Goal: Task Accomplishment & Management: Use online tool/utility

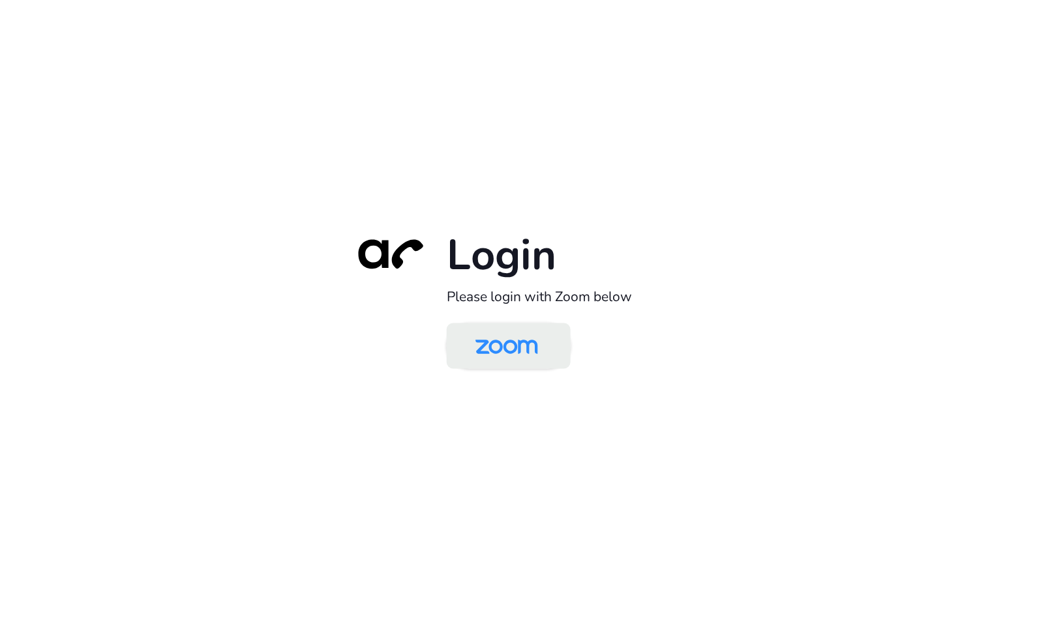
click at [520, 344] on img at bounding box center [507, 347] width 90 height 42
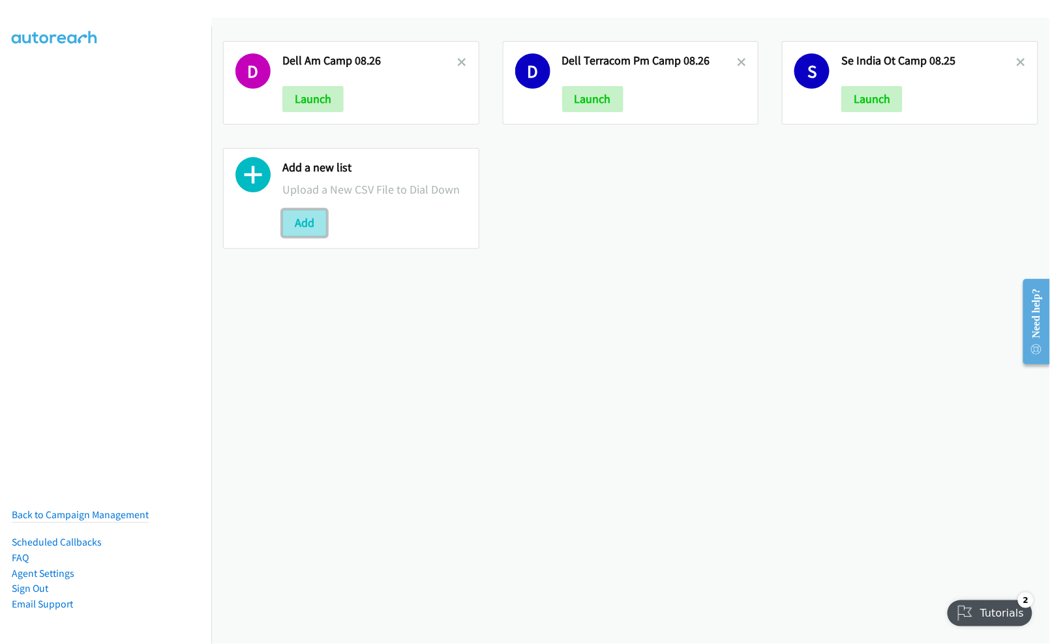
click at [296, 222] on button "Add" at bounding box center [304, 223] width 44 height 26
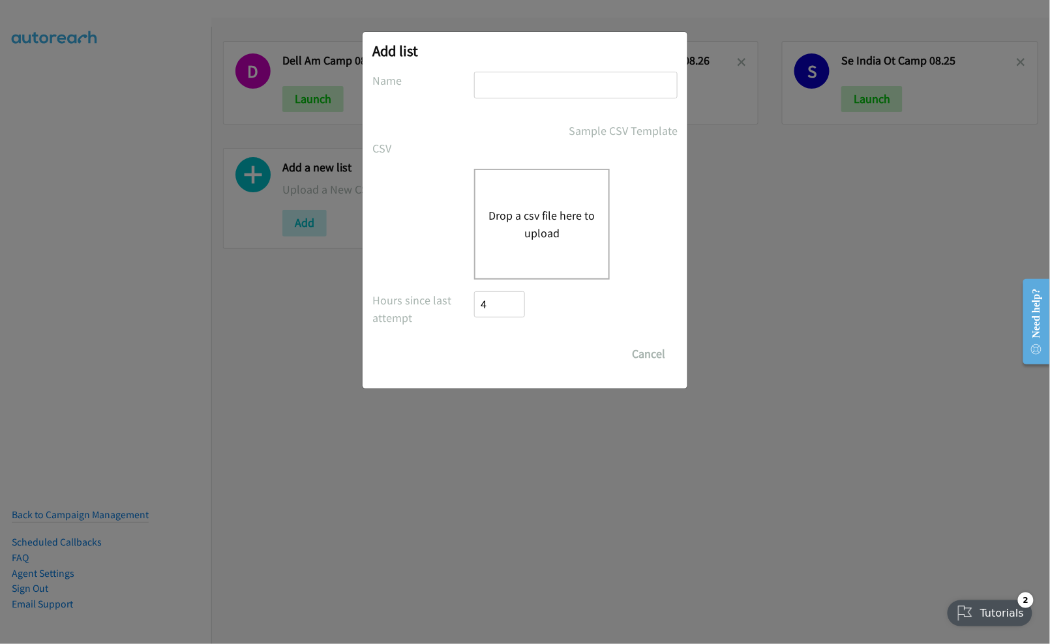
click at [531, 220] on button "Drop a csv file here to upload" at bounding box center [541, 224] width 107 height 35
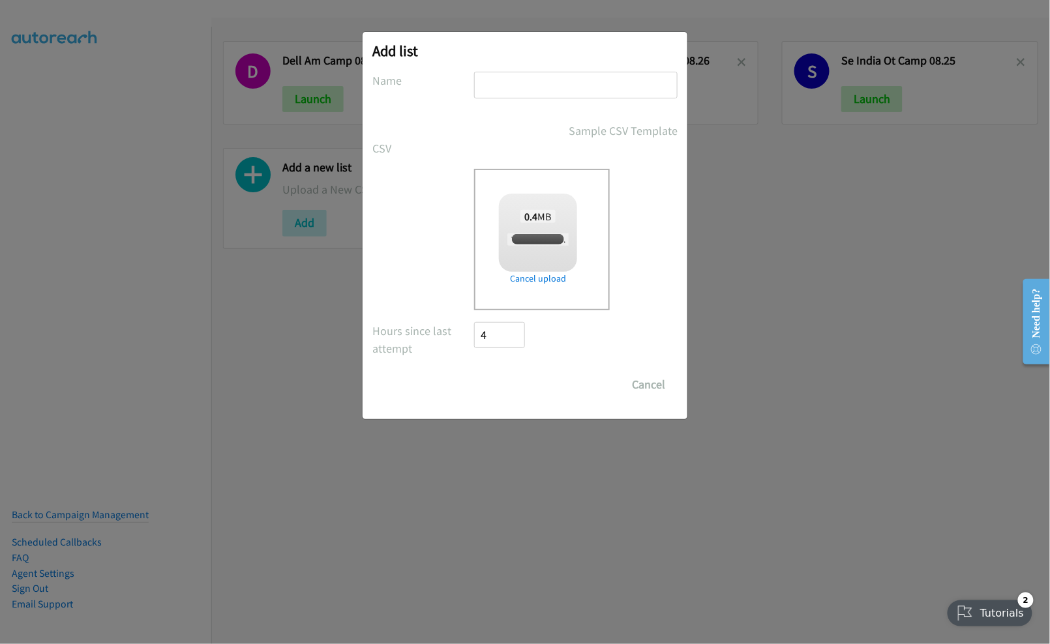
checkbox input "true"
click at [570, 85] on input "text" at bounding box center [575, 85] width 203 height 27
click at [528, 81] on input "text" at bounding box center [575, 85] width 203 height 27
click at [557, 83] on input "Dell Terracom PM Camp 08.26" at bounding box center [575, 85] width 203 height 27
click at [650, 87] on input "Dell Terracom AM Camp 08.26" at bounding box center [575, 85] width 203 height 27
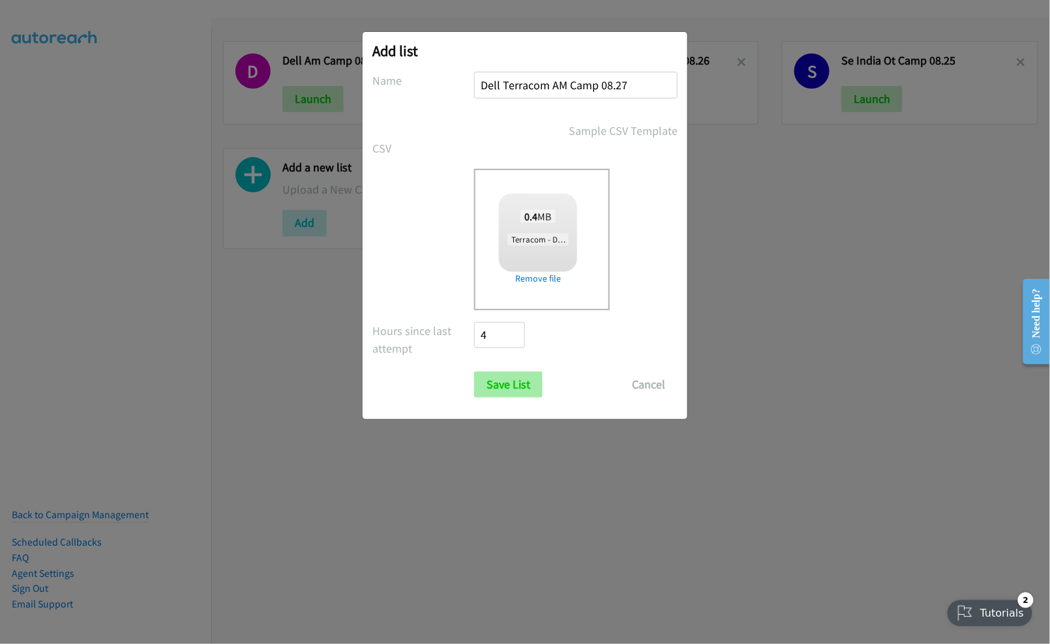
type input "Dell Terracom AM Camp 08.27"
click at [512, 386] on input "Save List" at bounding box center [508, 385] width 68 height 26
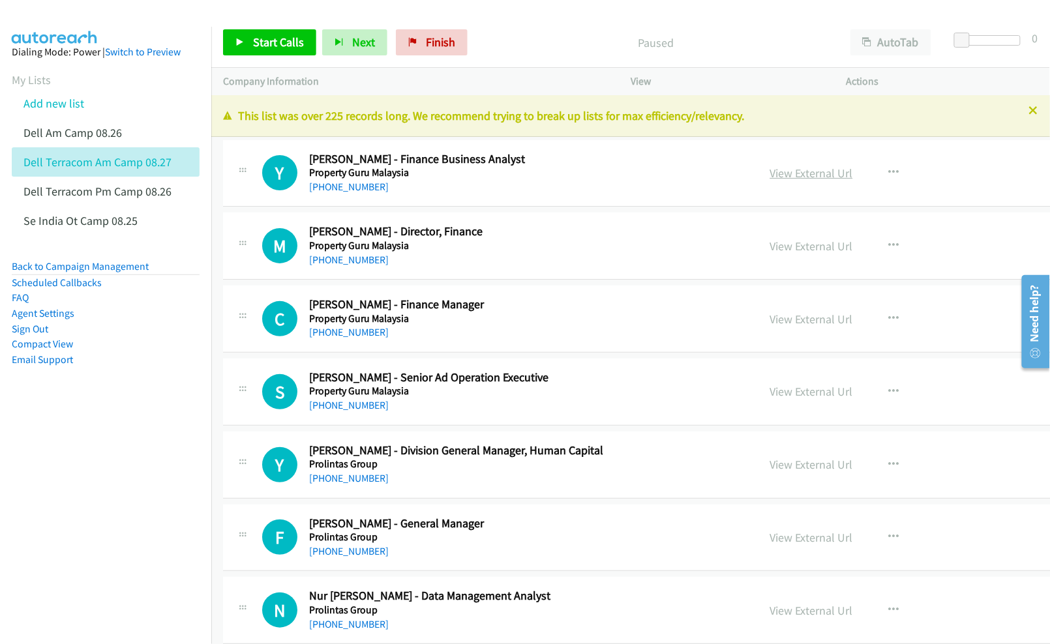
click at [809, 175] on link "View External Url" at bounding box center [811, 173] width 83 height 15
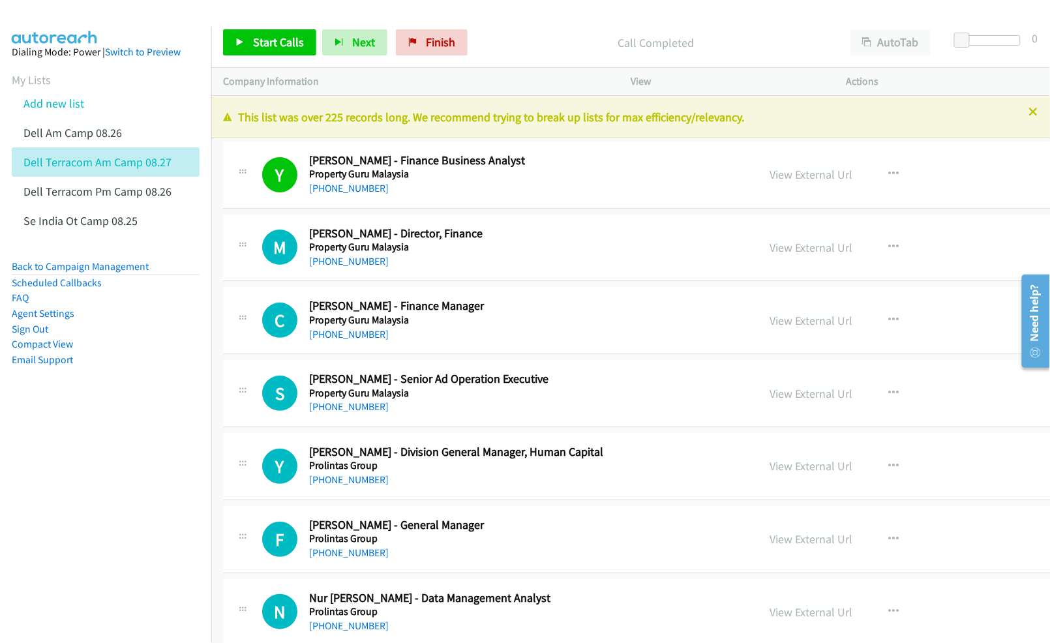
click at [82, 447] on nav "Dialing Mode: Power | Switch to Preview My Lists Add new list Dell Am Camp 08.2…" at bounding box center [106, 348] width 212 height 643
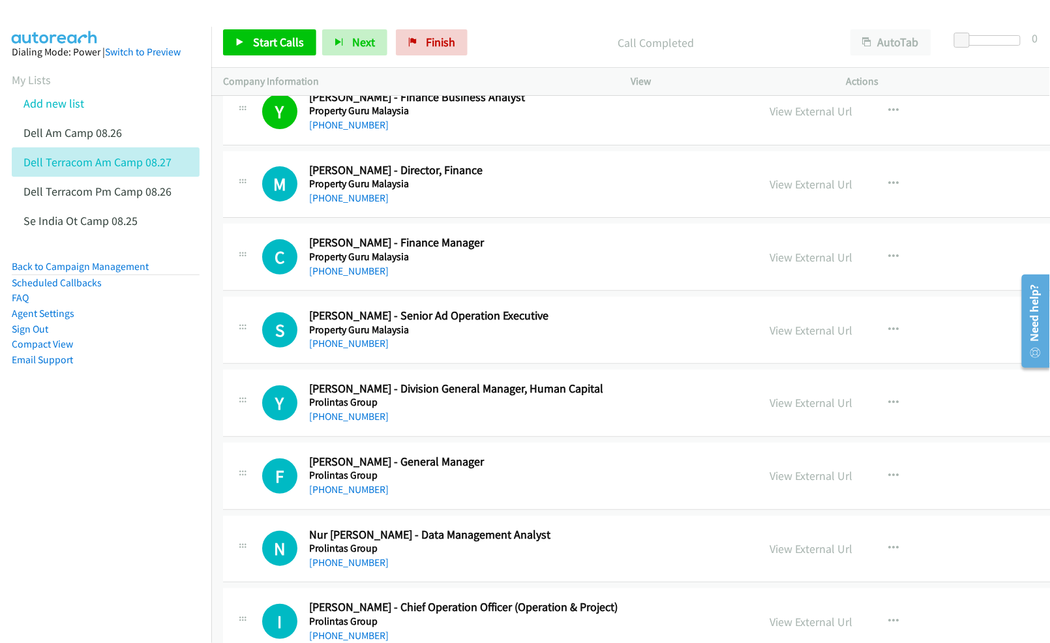
scroll to position [87, 0]
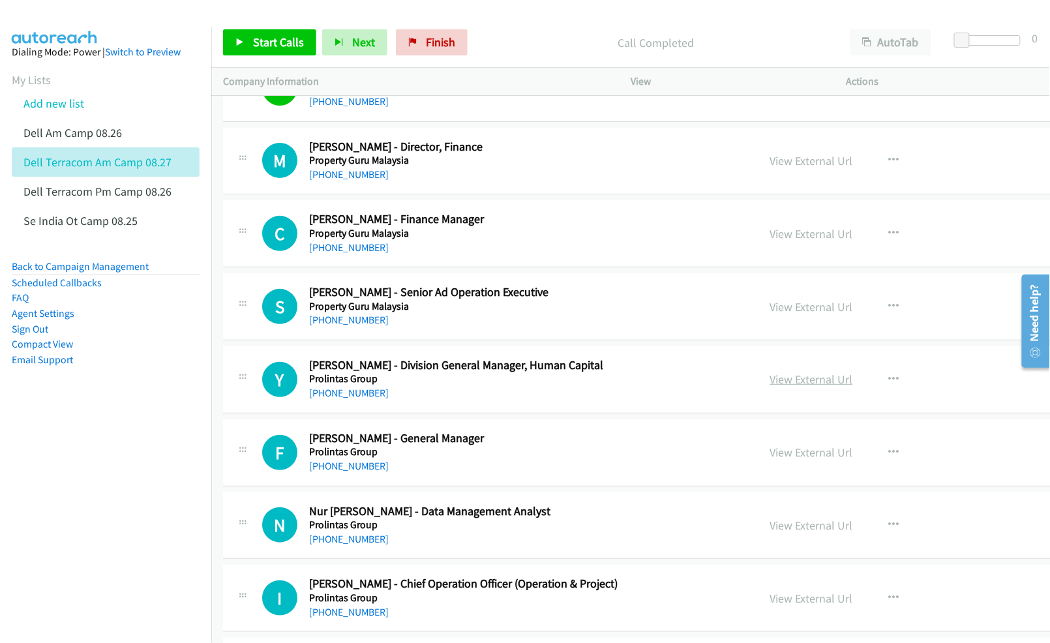
click at [797, 376] on link "View External Url" at bounding box center [811, 379] width 83 height 15
click at [790, 456] on link "View External Url" at bounding box center [811, 452] width 83 height 15
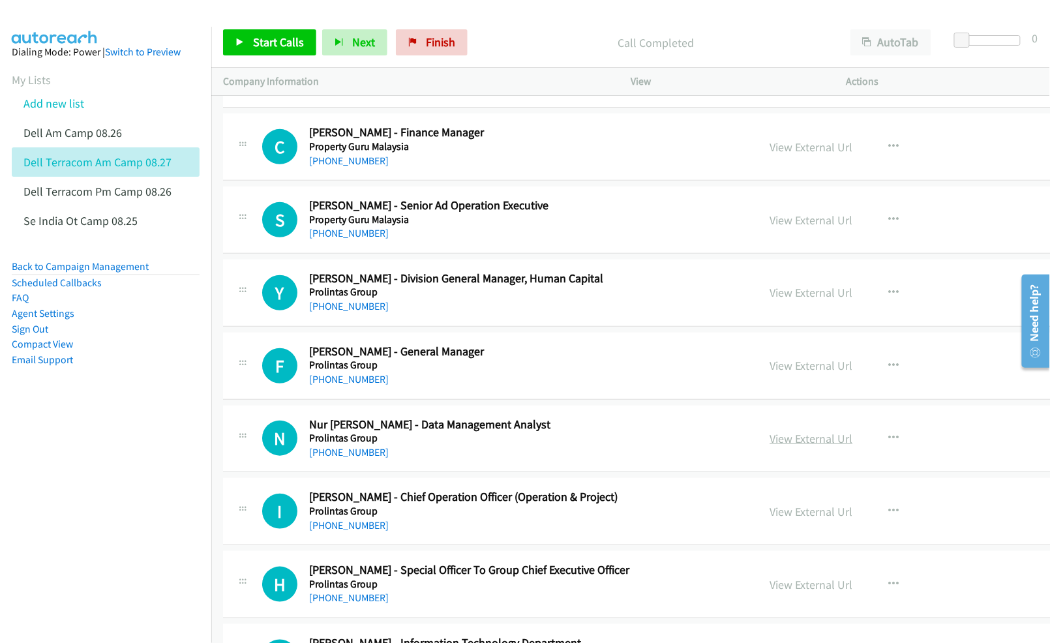
click at [809, 442] on link "View External Url" at bounding box center [811, 438] width 83 height 15
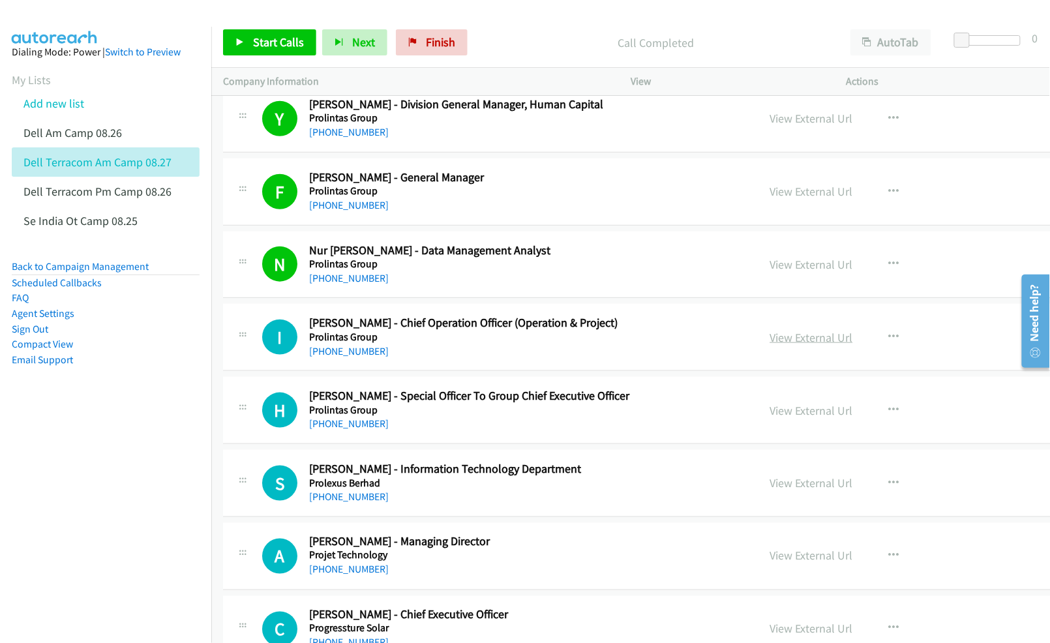
click at [788, 338] on link "View External Url" at bounding box center [811, 337] width 83 height 15
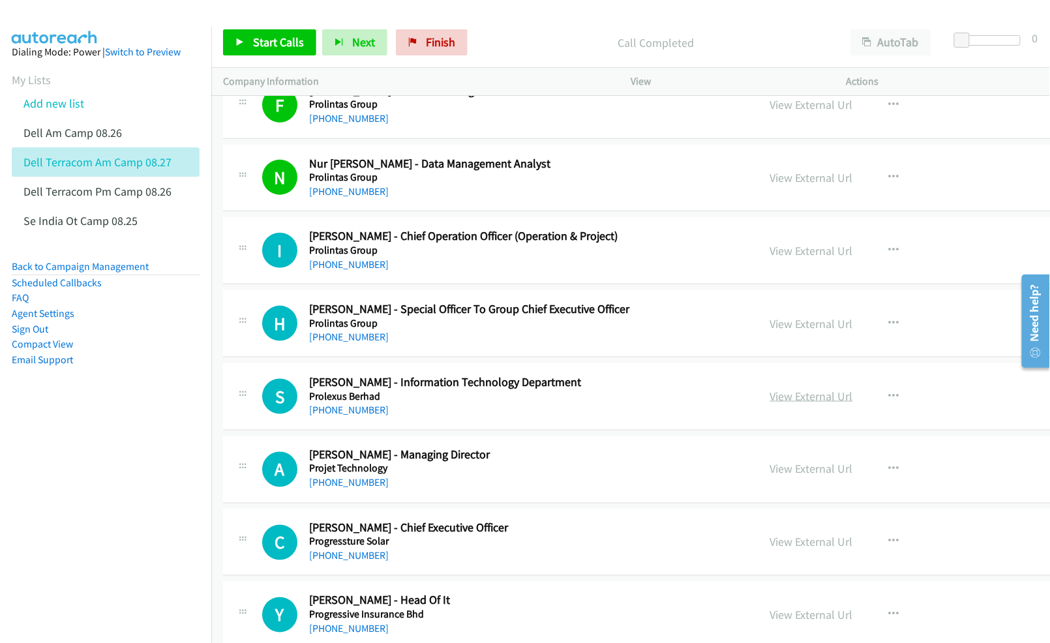
click at [797, 397] on link "View External Url" at bounding box center [811, 396] width 83 height 15
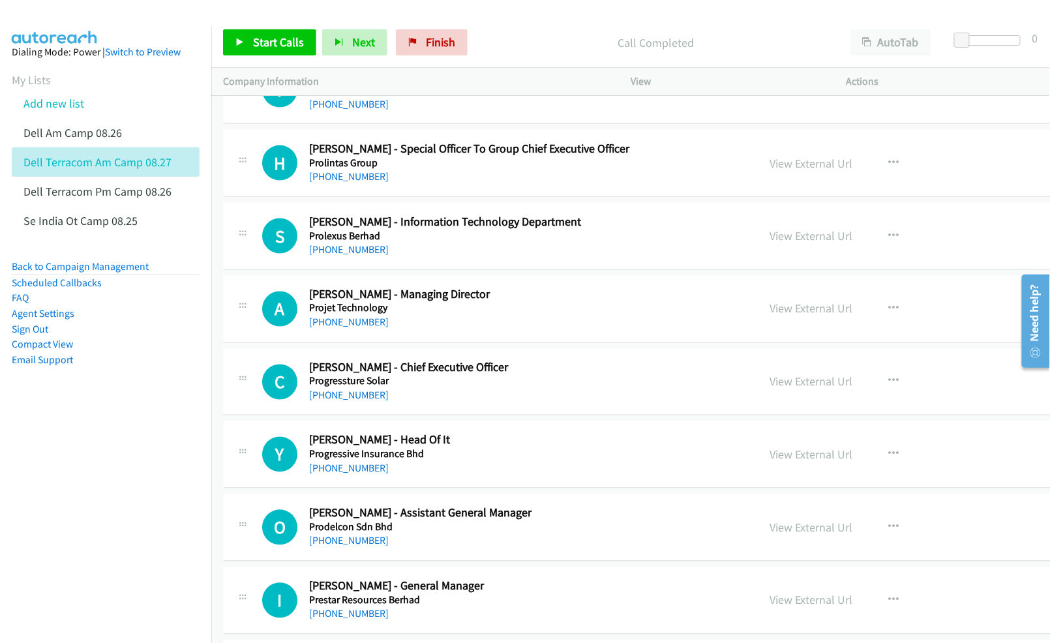
scroll to position [608, 0]
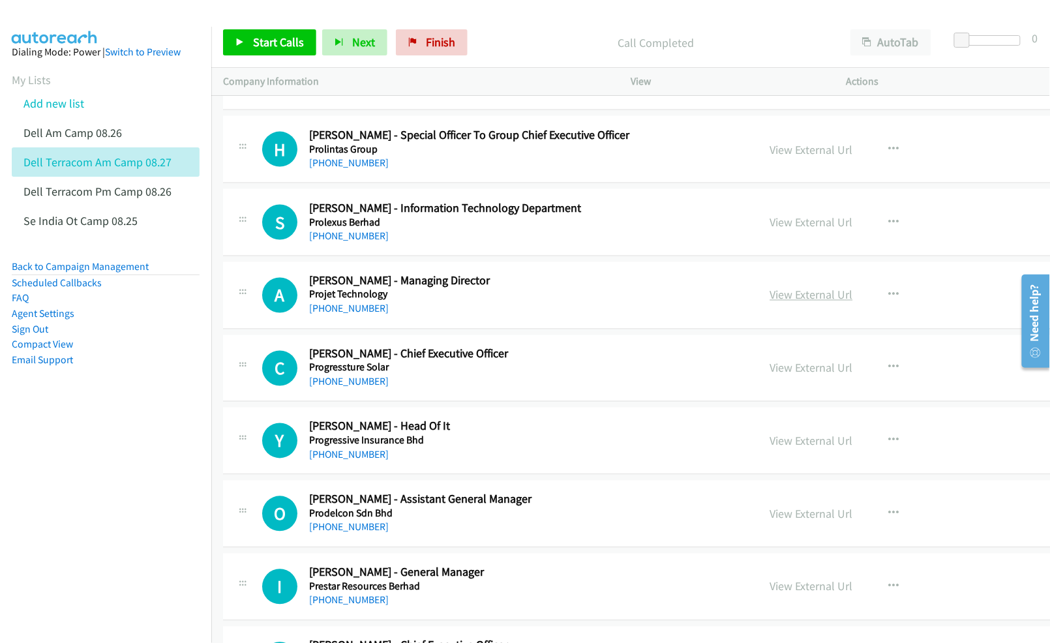
click at [799, 298] on link "View External Url" at bounding box center [811, 295] width 83 height 15
click at [791, 366] on link "View External Url" at bounding box center [811, 368] width 83 height 15
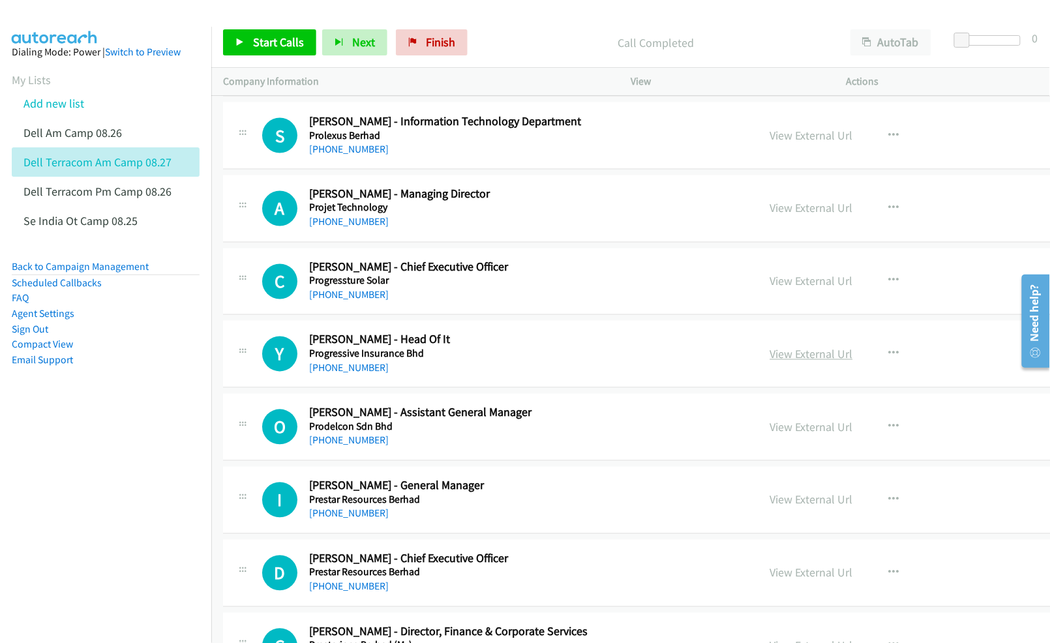
click at [788, 357] on link "View External Url" at bounding box center [811, 354] width 83 height 15
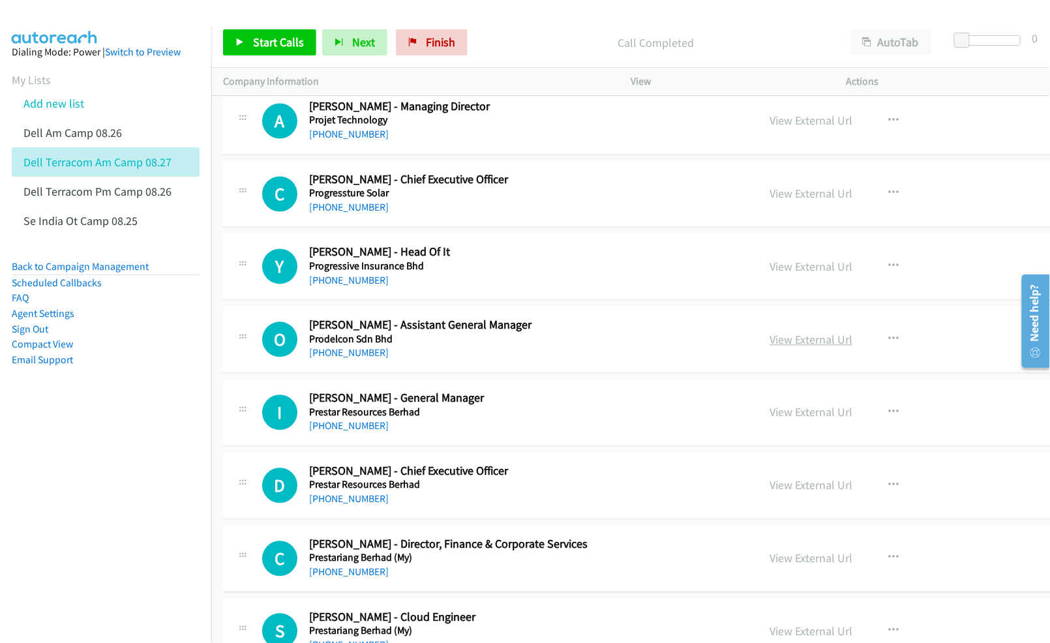
click at [812, 346] on link "View External Url" at bounding box center [811, 340] width 83 height 15
click at [804, 416] on link "View External Url" at bounding box center [811, 412] width 83 height 15
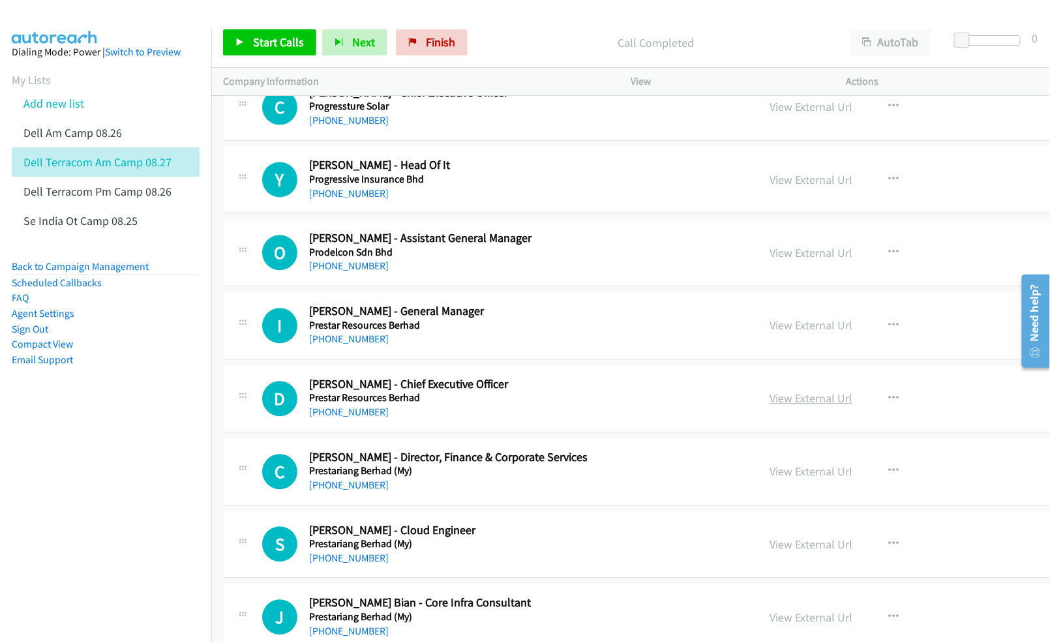
click at [800, 400] on link "View External Url" at bounding box center [811, 398] width 83 height 15
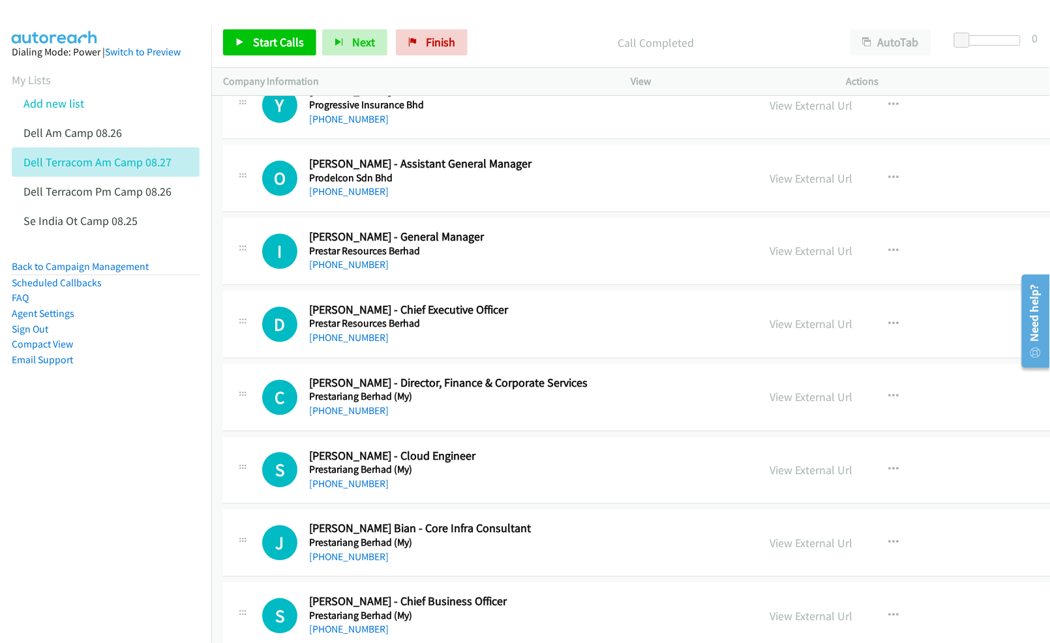
scroll to position [956, 0]
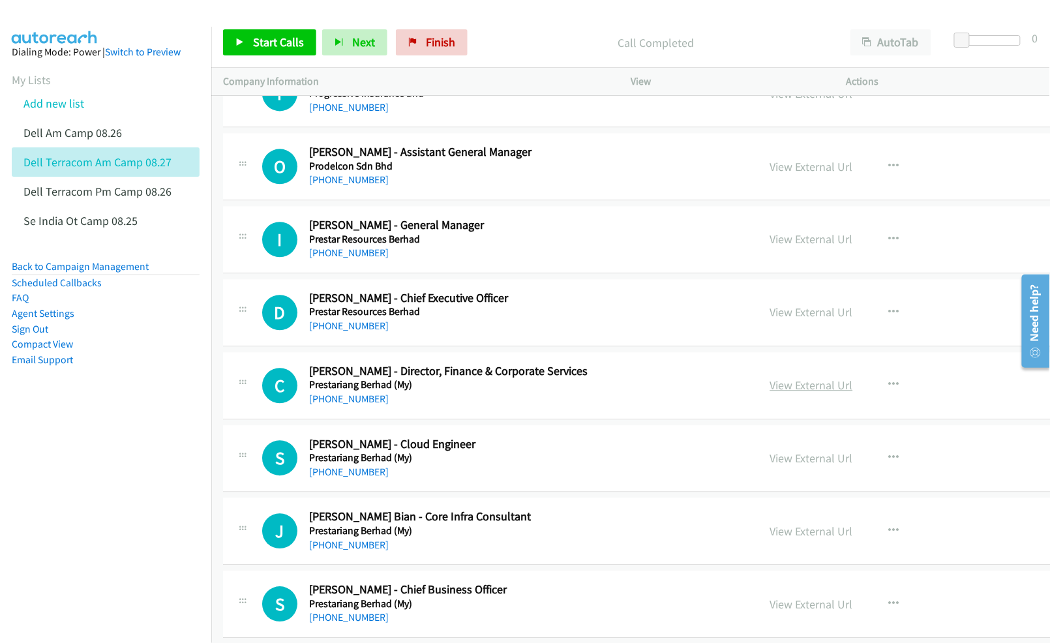
click at [796, 385] on link "View External Url" at bounding box center [811, 385] width 83 height 15
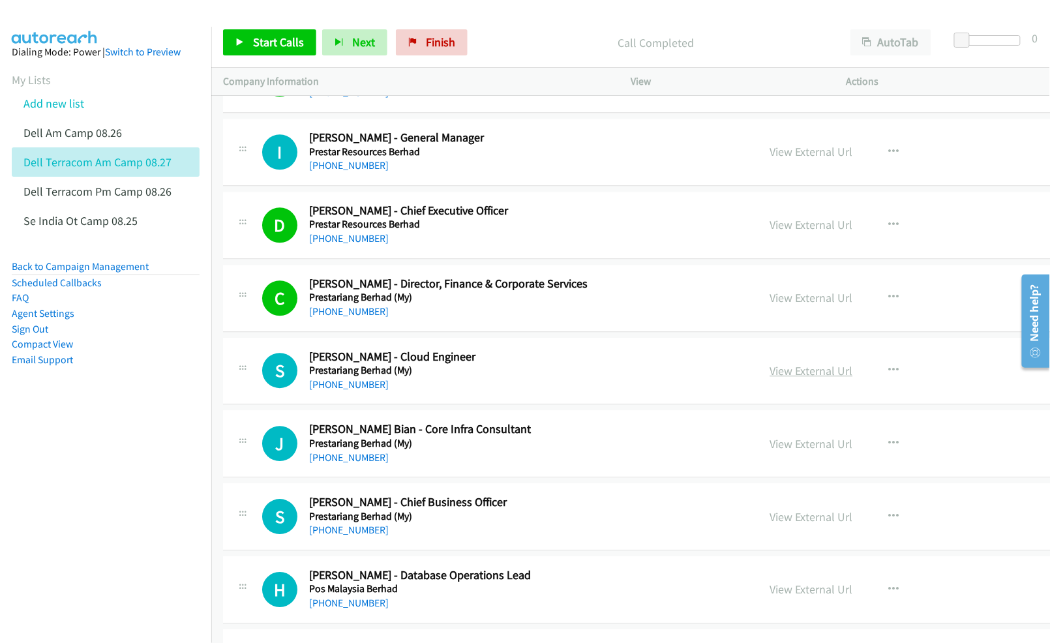
click at [793, 376] on link "View External Url" at bounding box center [811, 370] width 83 height 15
click at [796, 449] on link "View External Url" at bounding box center [811, 443] width 83 height 15
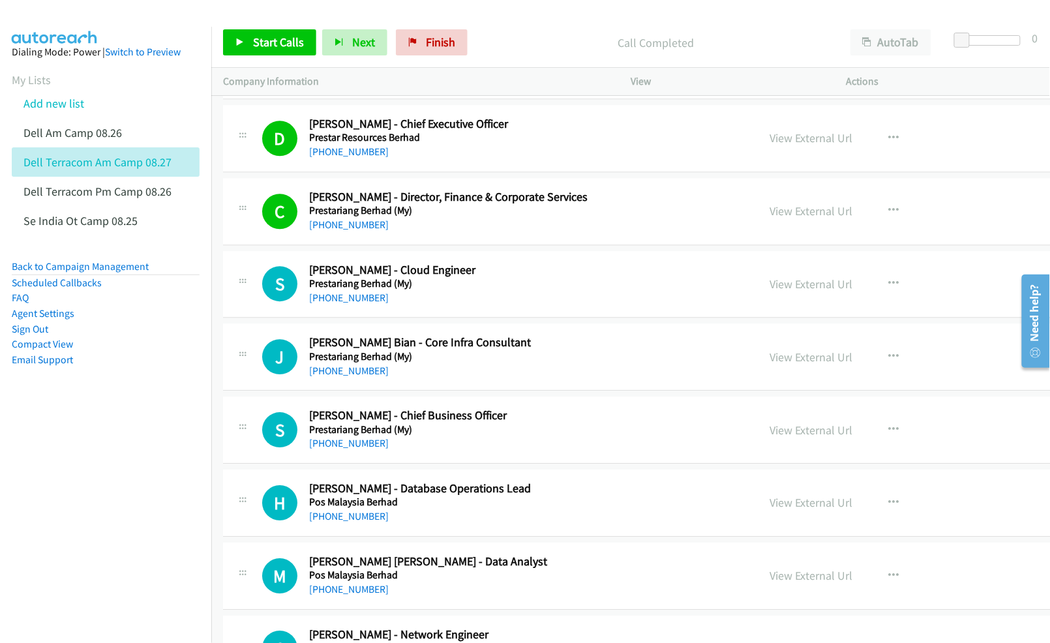
scroll to position [1217, 0]
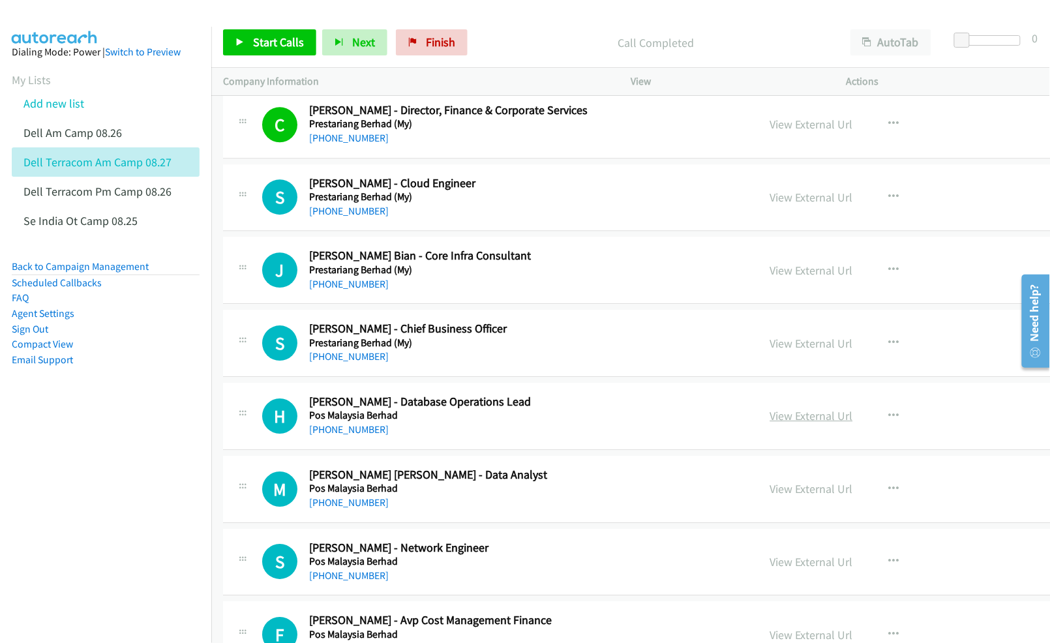
click at [817, 421] on link "View External Url" at bounding box center [811, 415] width 83 height 15
click at [810, 494] on link "View External Url" at bounding box center [811, 488] width 83 height 15
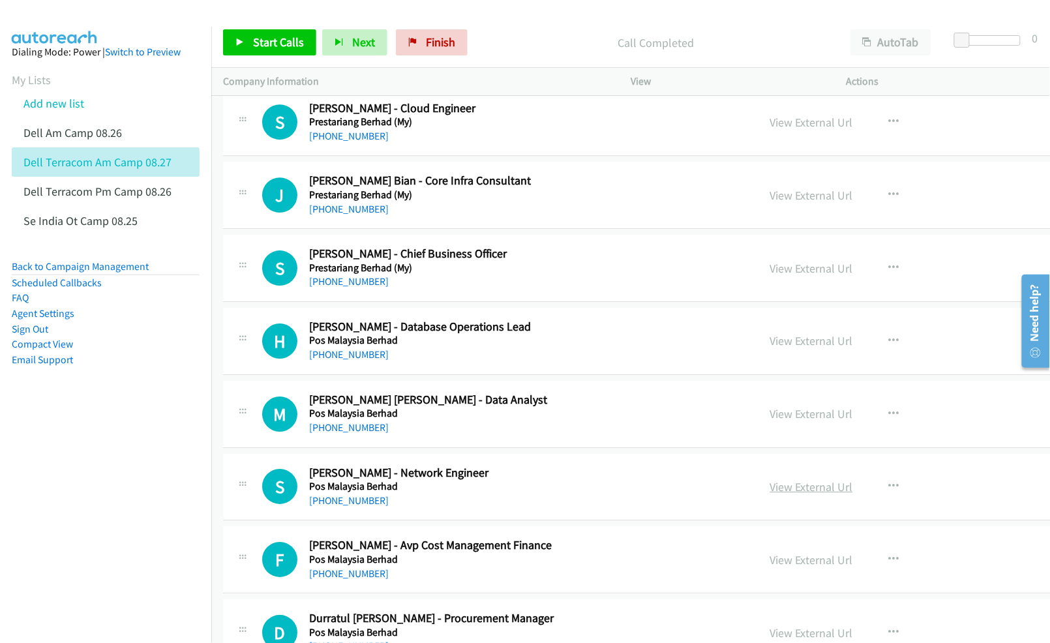
scroll to position [1304, 0]
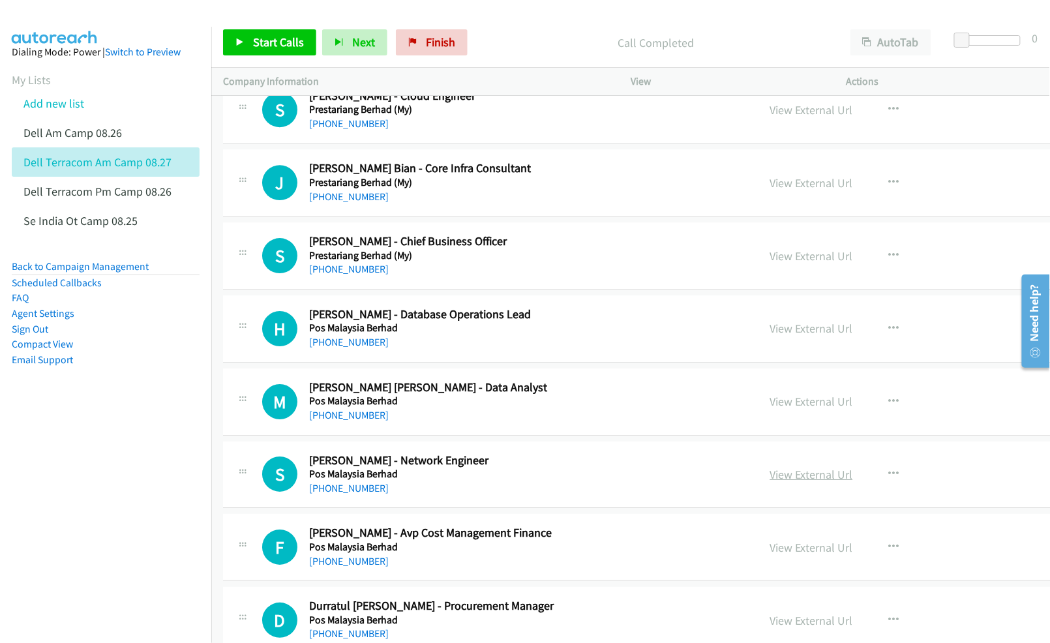
click at [797, 477] on link "View External Url" at bounding box center [811, 474] width 83 height 15
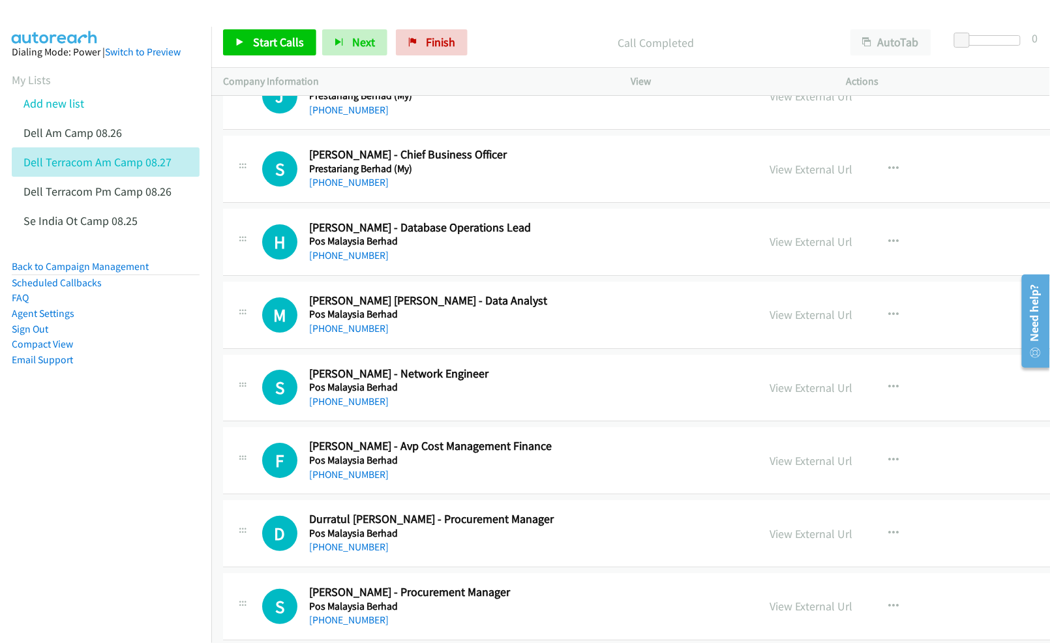
scroll to position [1478, 0]
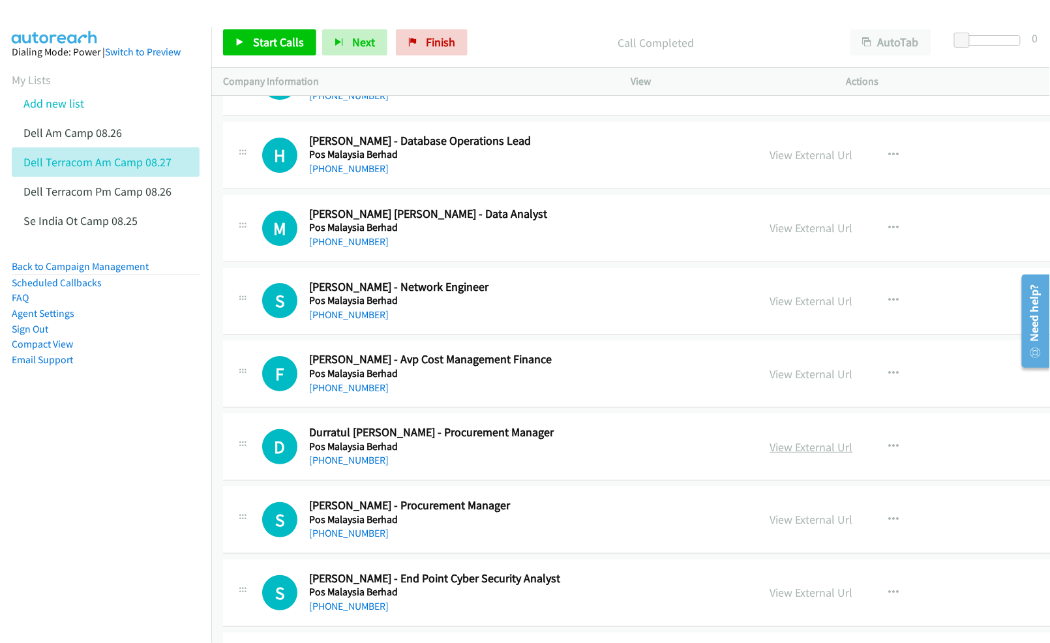
click at [800, 447] on link "View External Url" at bounding box center [811, 447] width 83 height 15
click at [807, 524] on link "View External Url" at bounding box center [811, 519] width 83 height 15
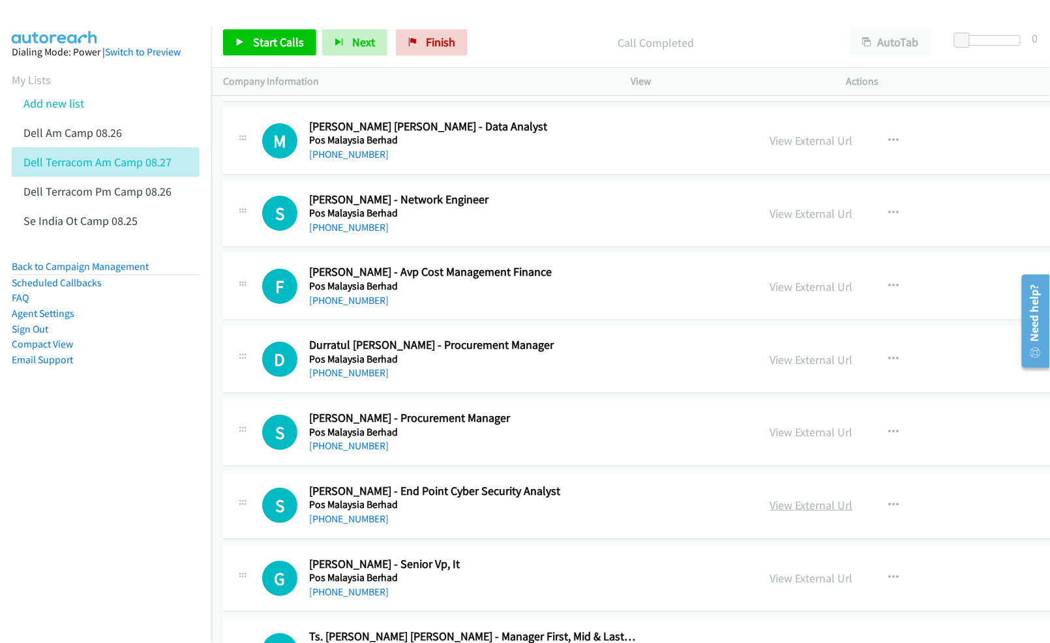
click at [791, 506] on link "View External Url" at bounding box center [811, 505] width 83 height 15
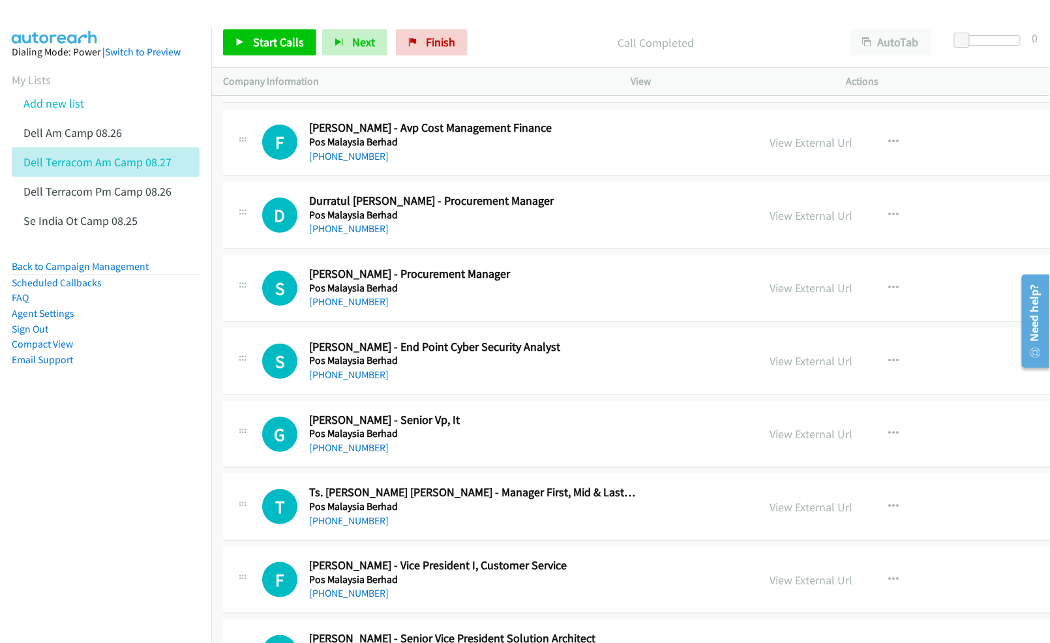
scroll to position [1739, 0]
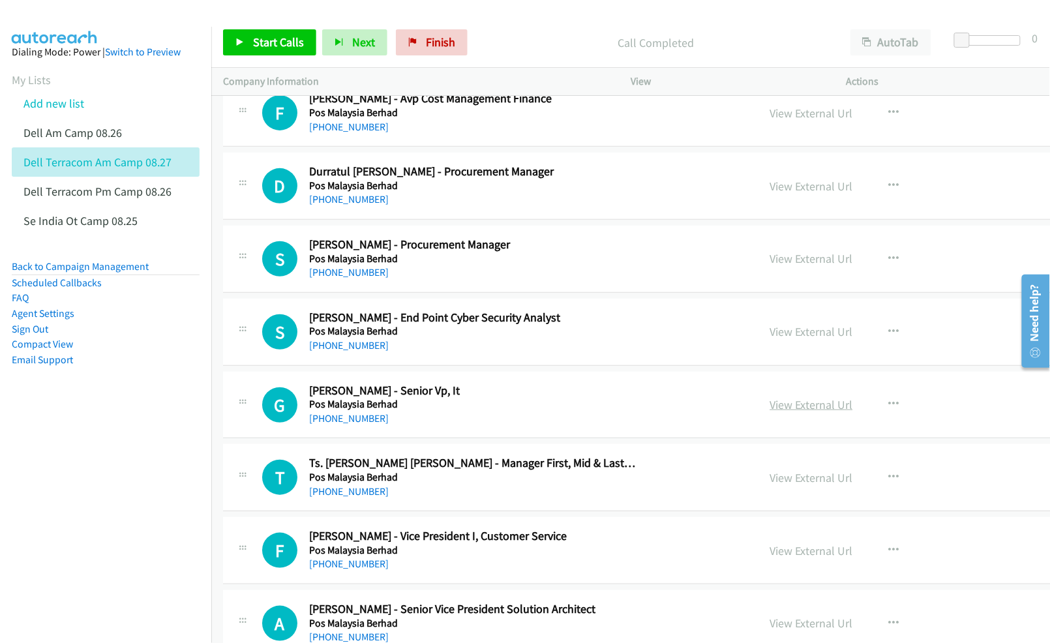
click at [807, 411] on link "View External Url" at bounding box center [811, 404] width 83 height 15
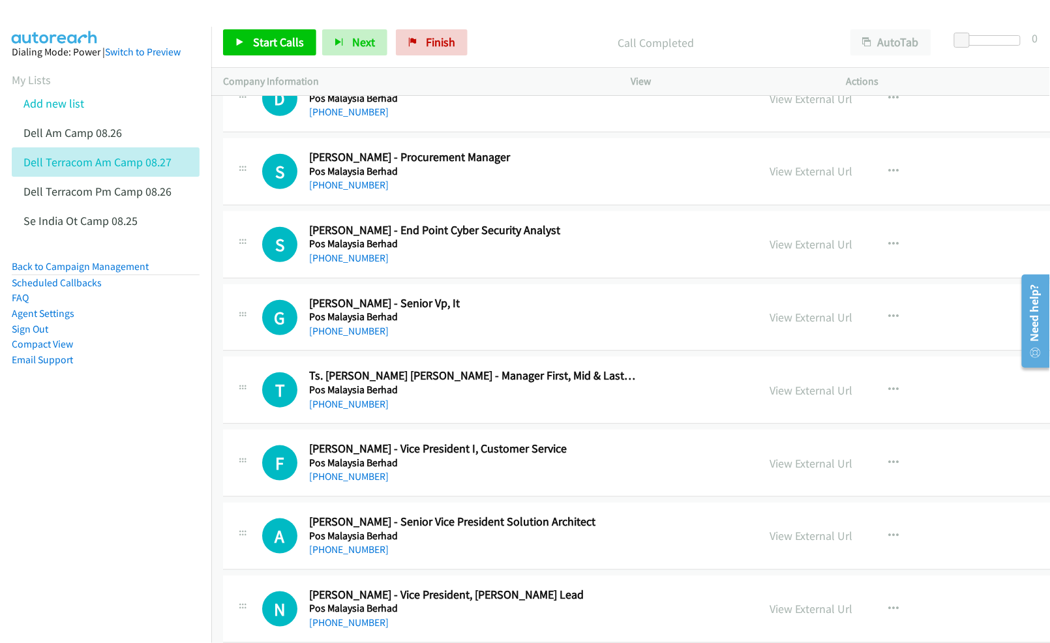
scroll to position [1913, 0]
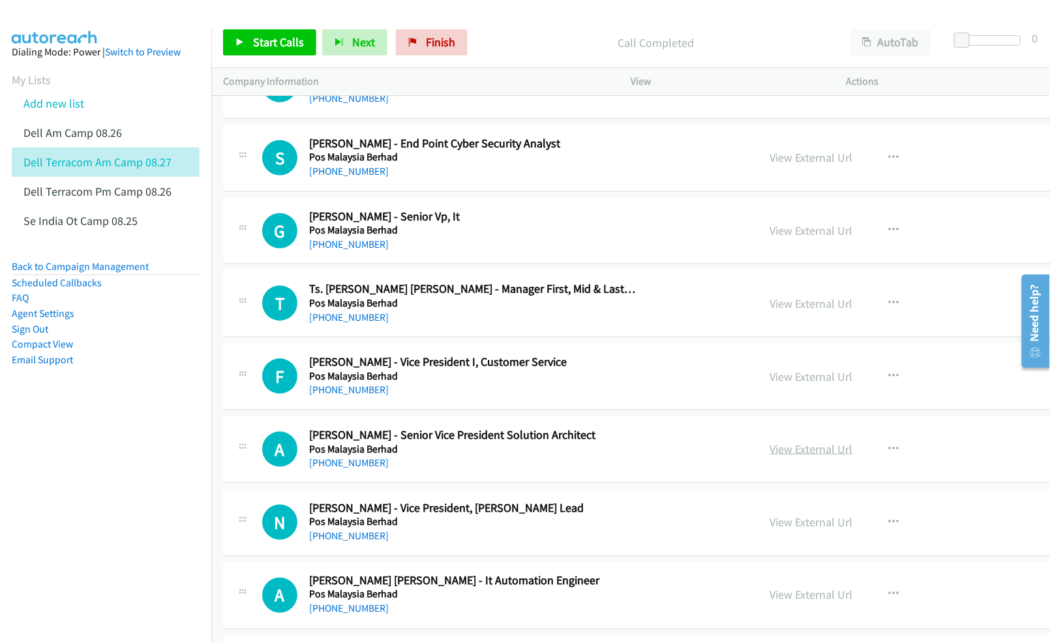
click at [810, 451] on link "View External Url" at bounding box center [811, 448] width 83 height 15
click at [810, 528] on link "View External Url" at bounding box center [811, 522] width 83 height 15
click at [796, 603] on link "View External Url" at bounding box center [811, 595] width 83 height 15
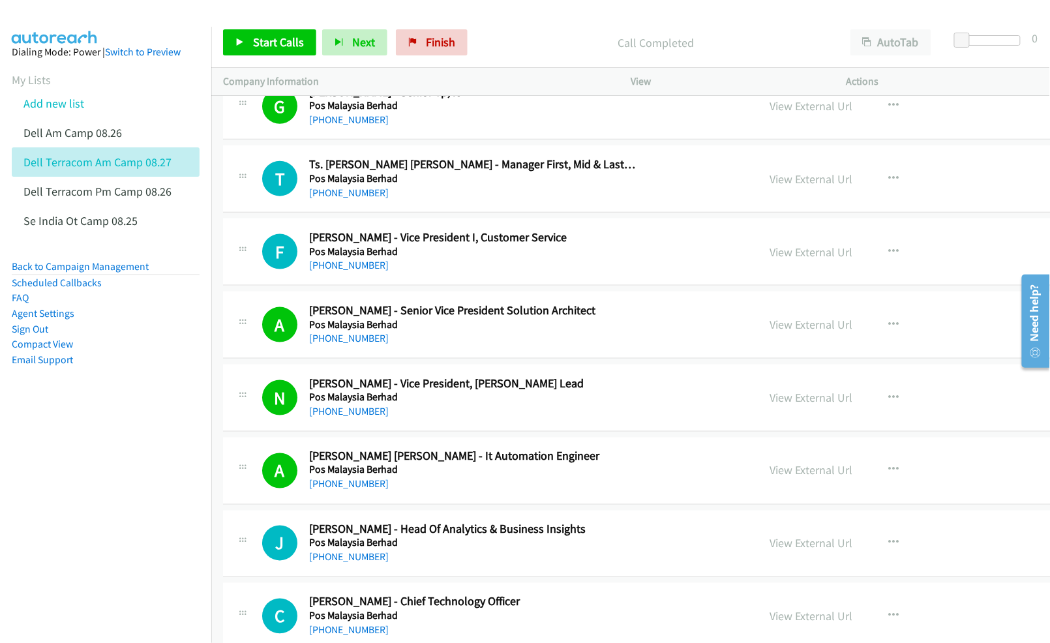
scroll to position [2260, 0]
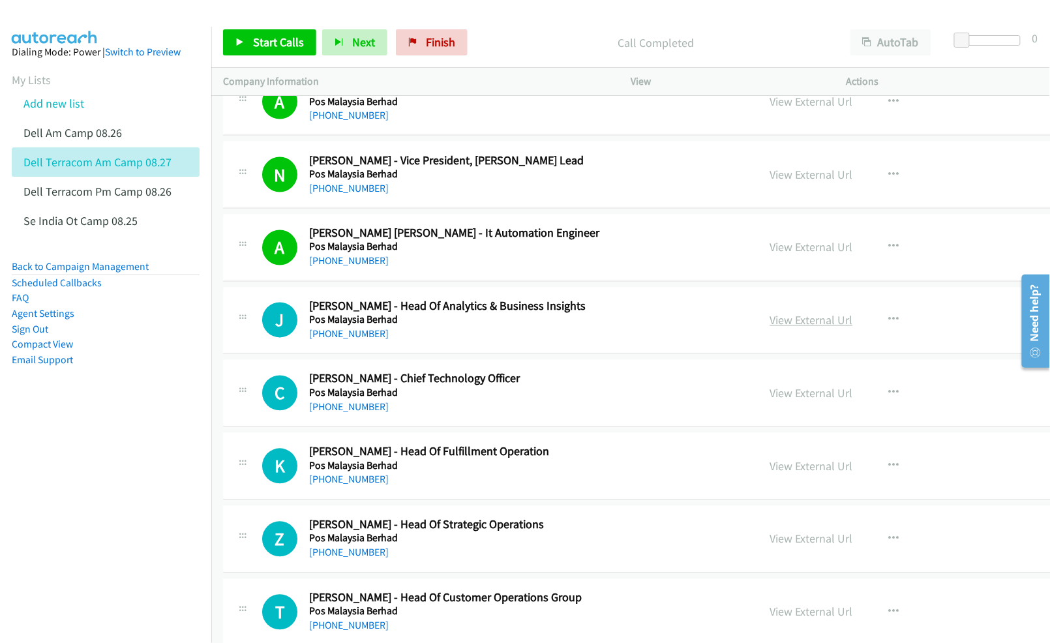
click at [810, 328] on link "View External Url" at bounding box center [811, 320] width 83 height 15
click at [802, 395] on link "View External Url" at bounding box center [811, 393] width 83 height 15
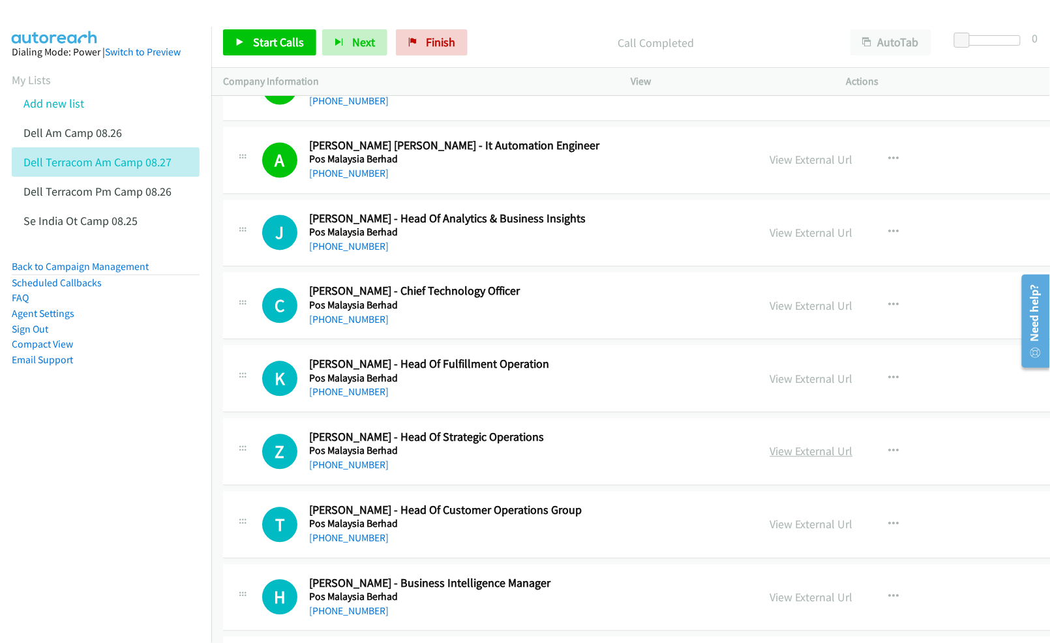
click at [778, 457] on link "View External Url" at bounding box center [811, 451] width 83 height 15
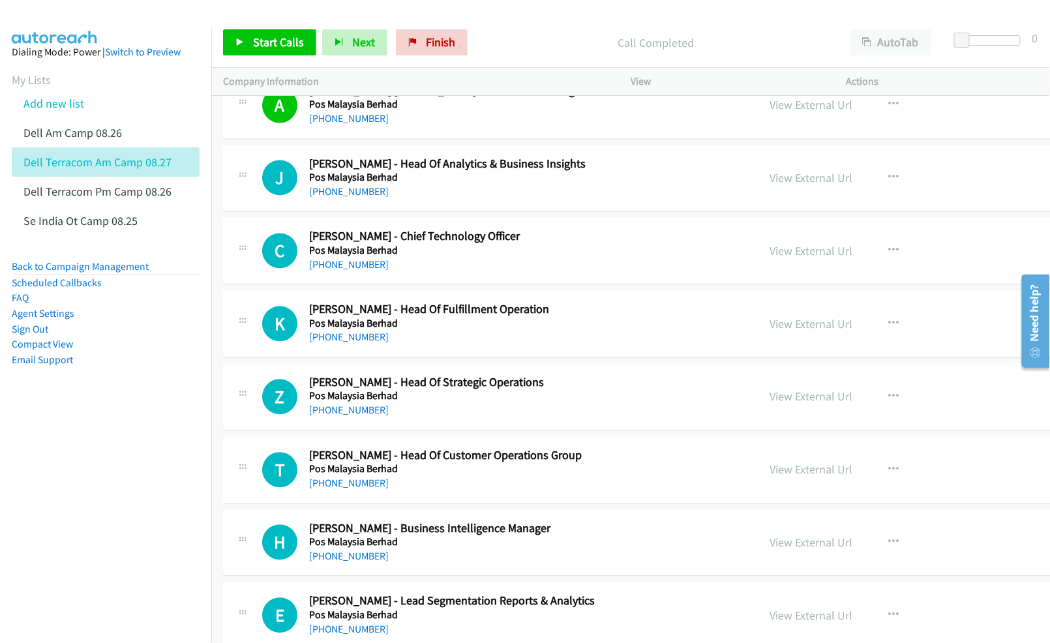
scroll to position [2434, 0]
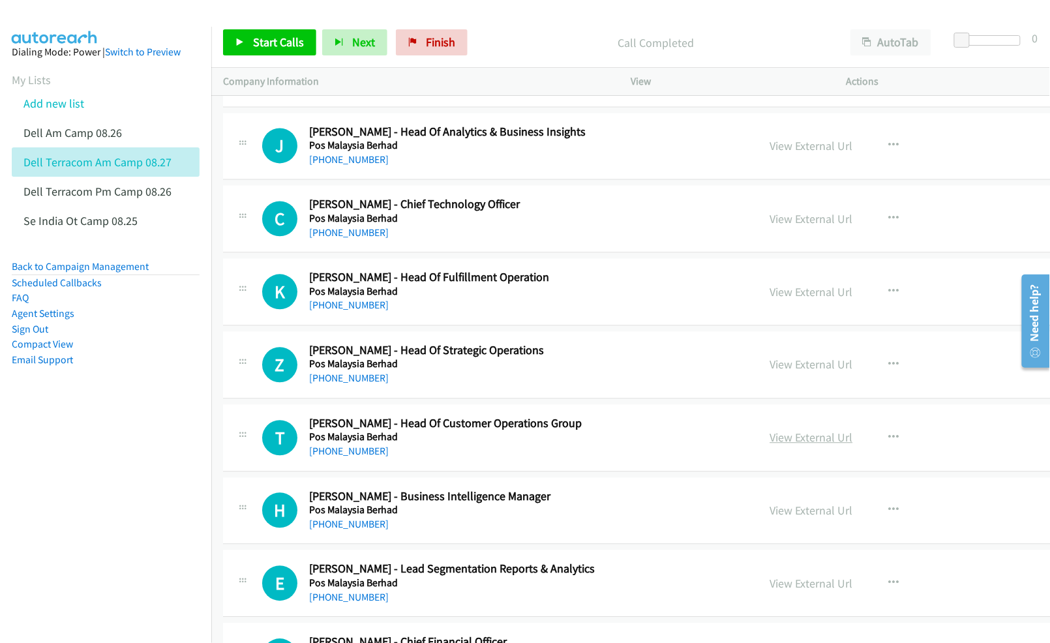
click at [827, 445] on link "View External Url" at bounding box center [811, 437] width 83 height 15
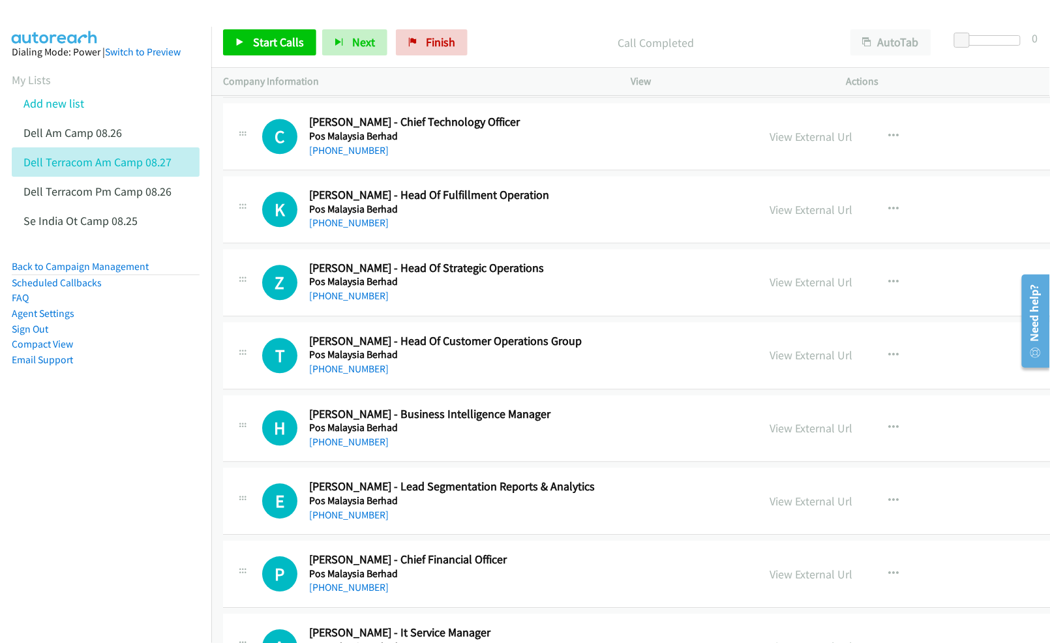
scroll to position [2521, 0]
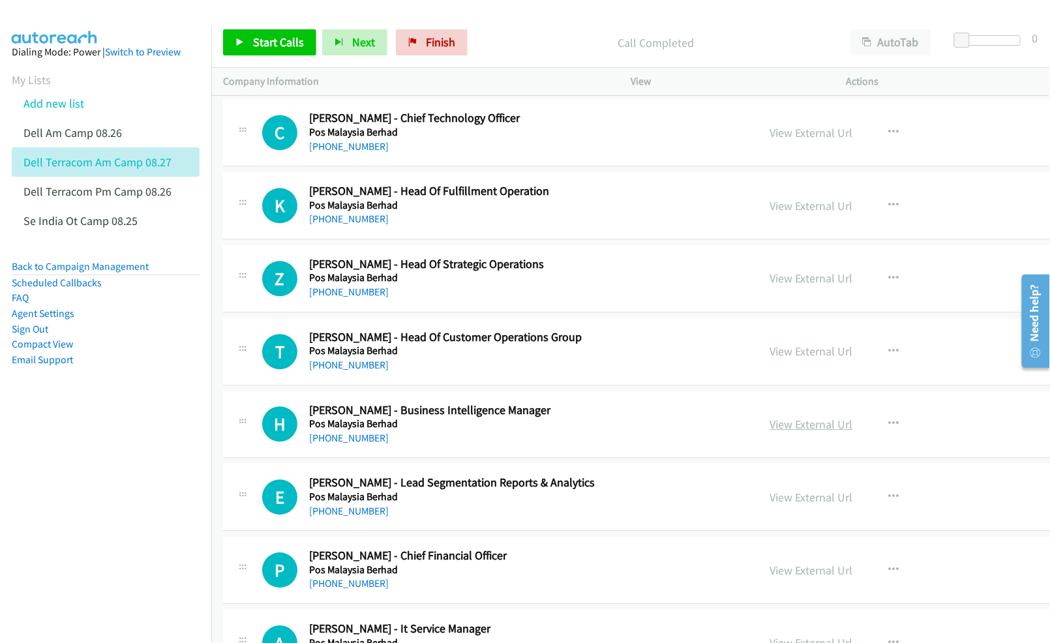
click at [798, 432] on link "View External Url" at bounding box center [811, 424] width 83 height 15
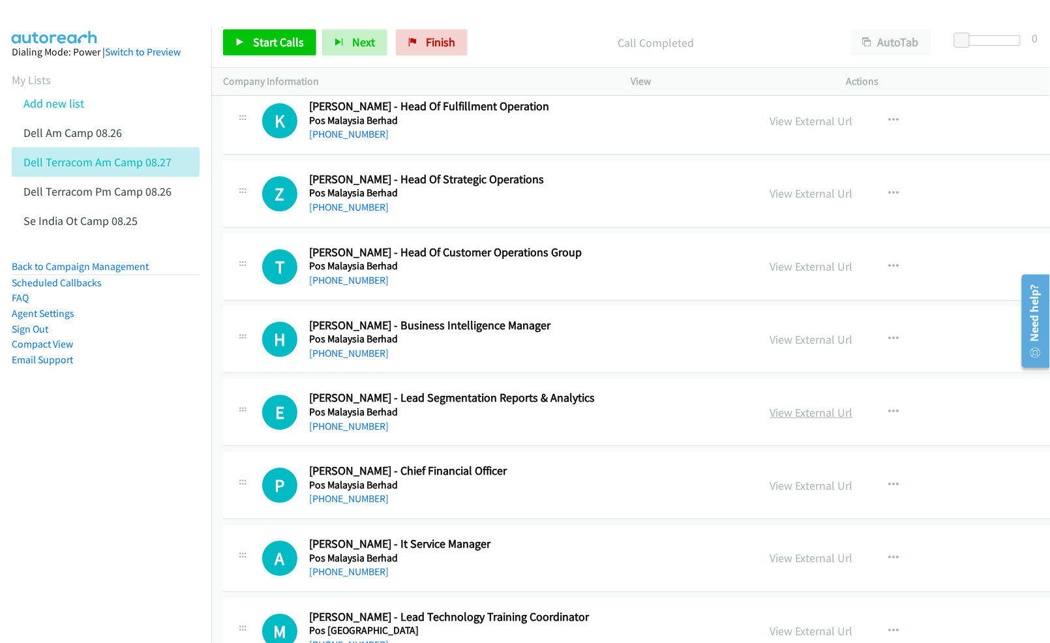
scroll to position [2609, 0]
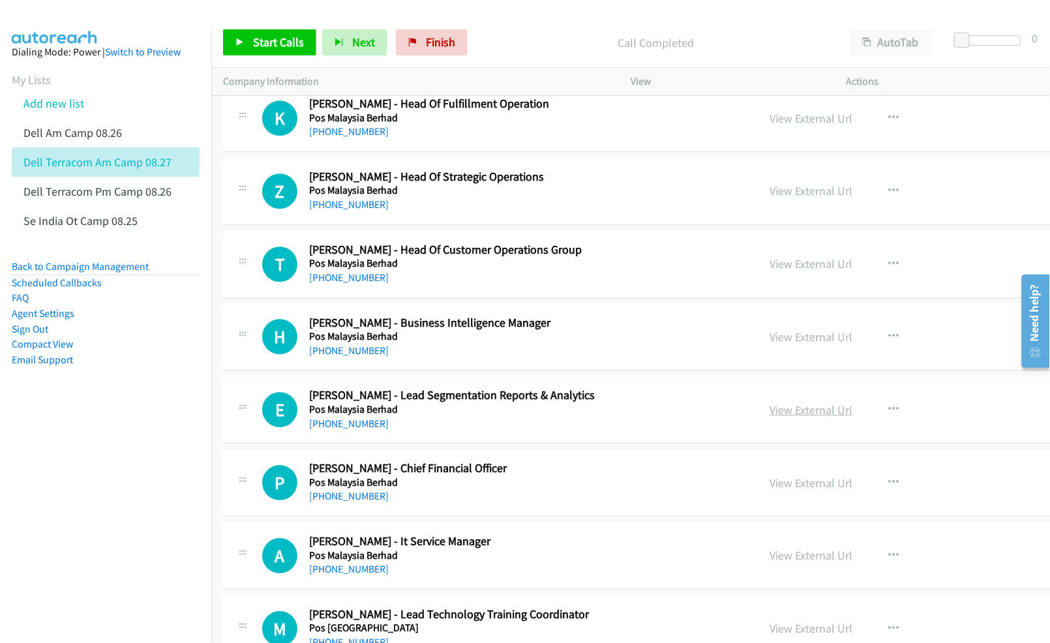
click at [788, 415] on link "View External Url" at bounding box center [811, 409] width 83 height 15
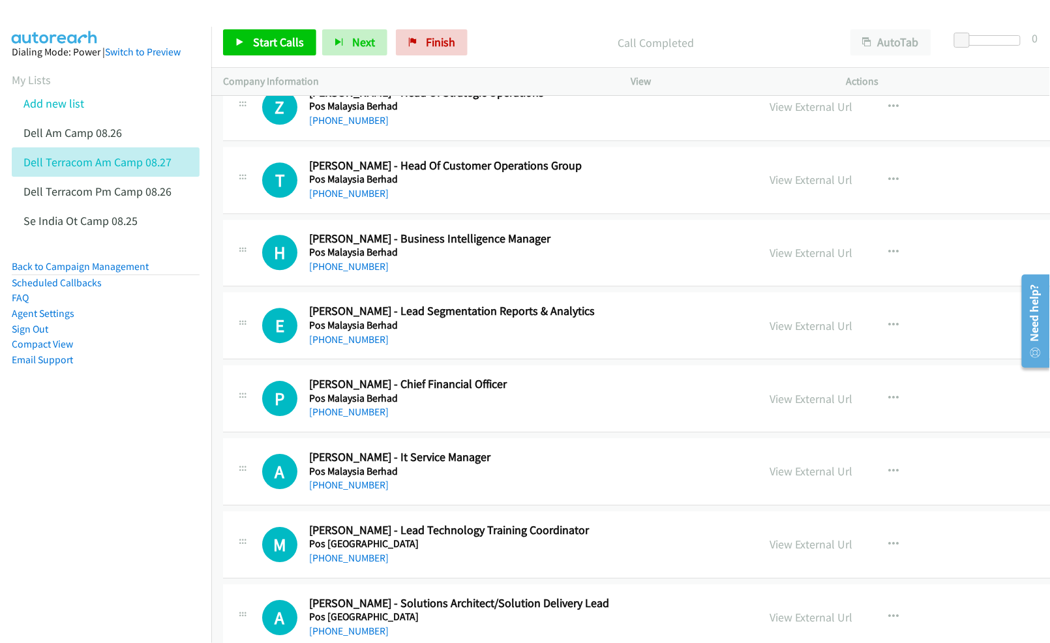
scroll to position [2782, 0]
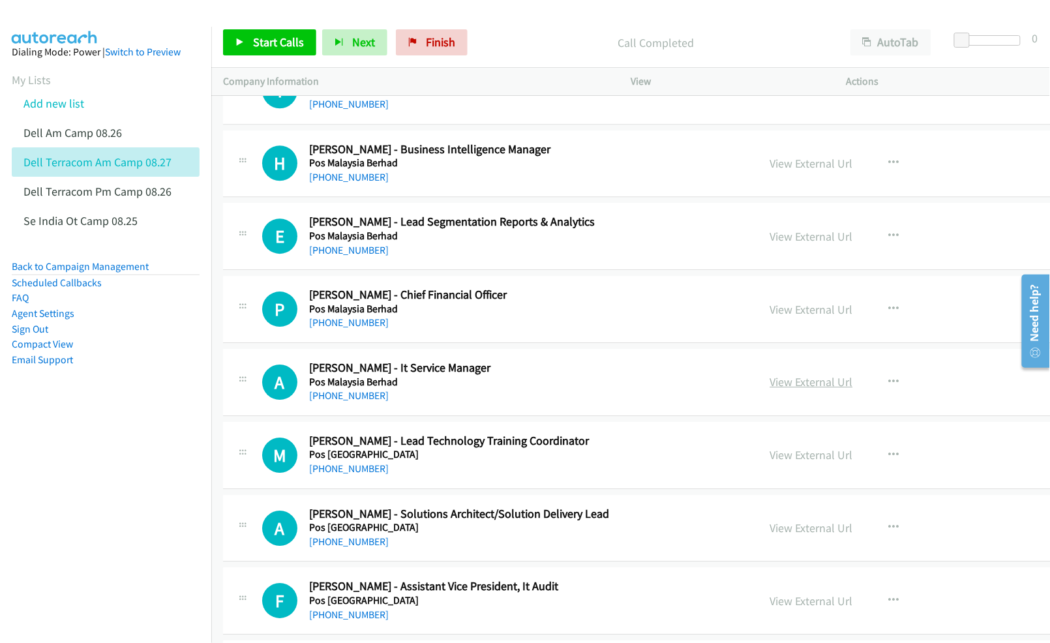
click at [818, 389] on link "View External Url" at bounding box center [811, 381] width 83 height 15
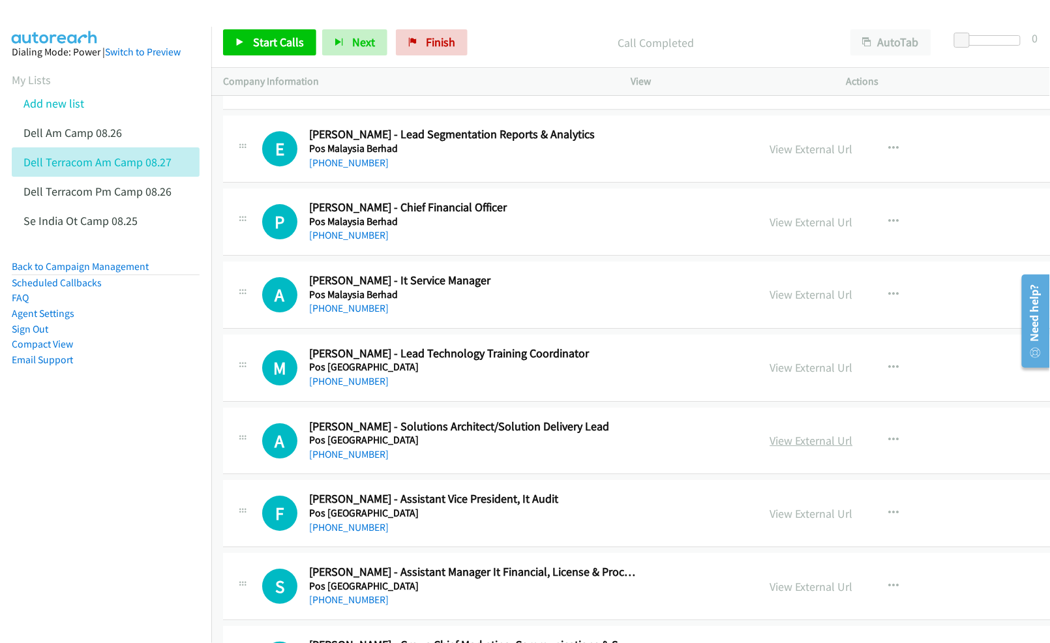
click at [801, 448] on link "View External Url" at bounding box center [811, 440] width 83 height 15
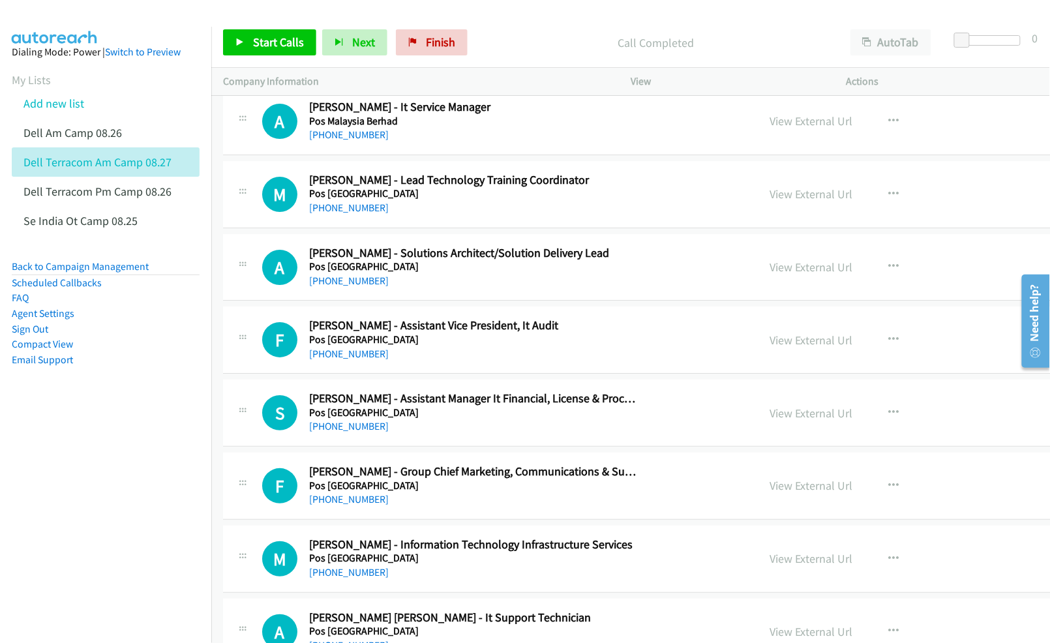
scroll to position [3130, 0]
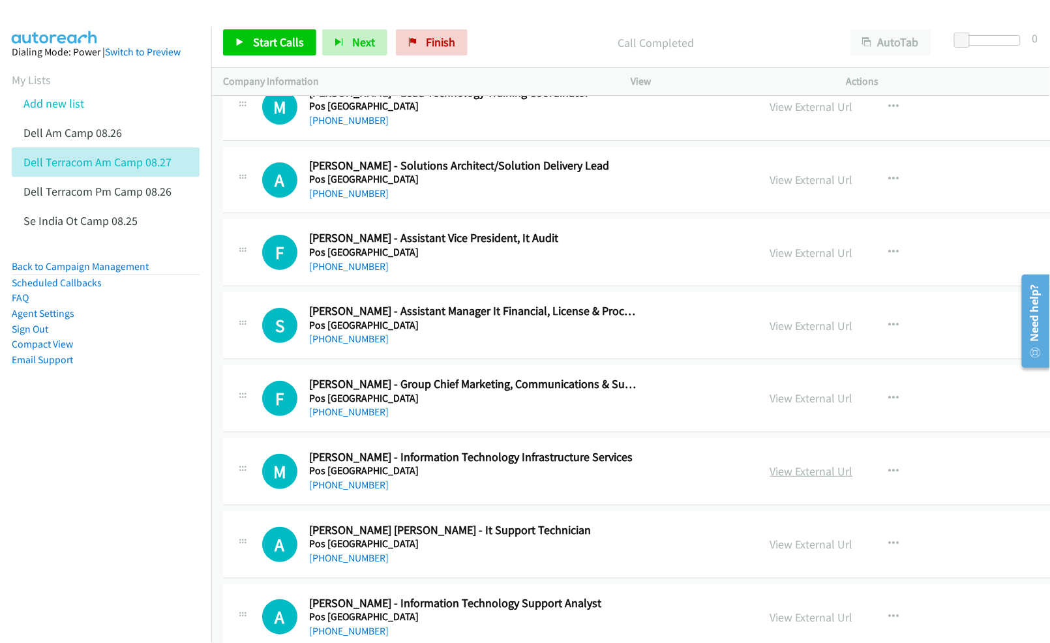
click at [806, 476] on link "View External Url" at bounding box center [811, 471] width 83 height 15
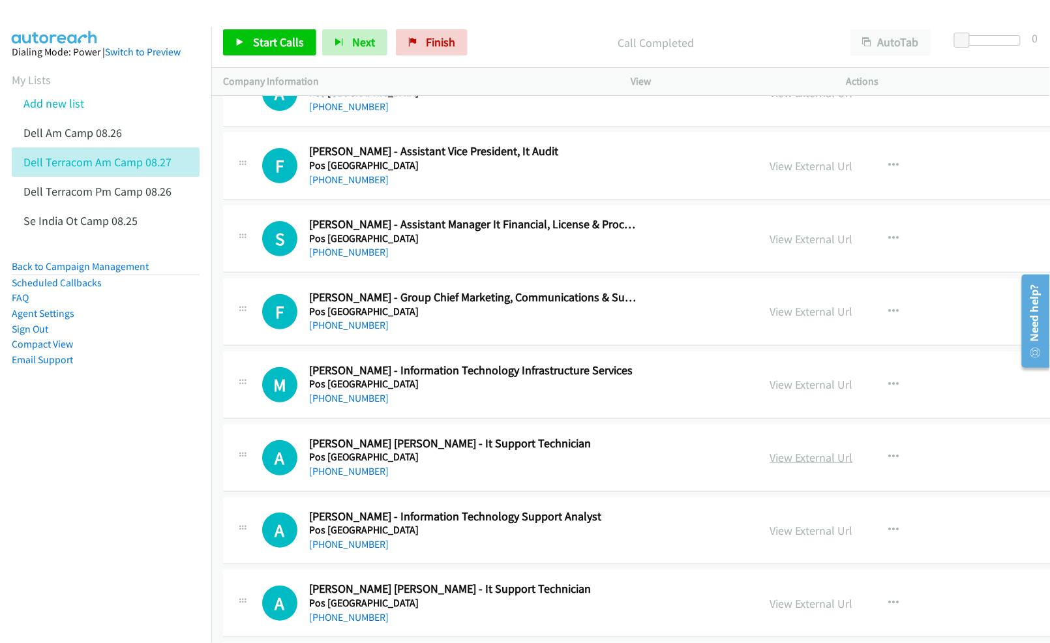
click at [781, 462] on link "View External Url" at bounding box center [811, 457] width 83 height 15
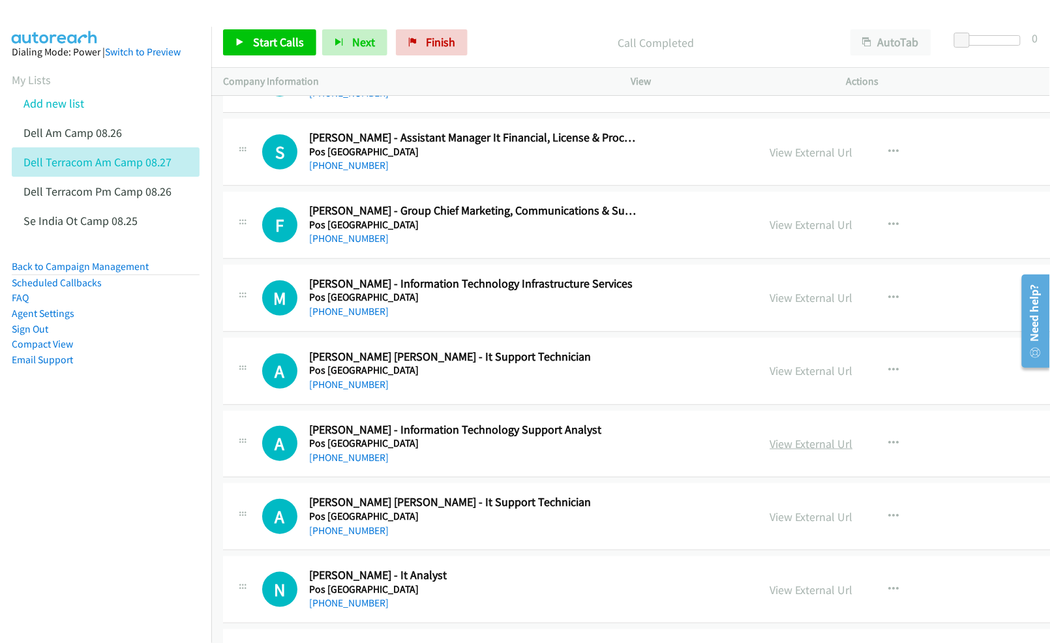
click at [825, 451] on link "View External Url" at bounding box center [811, 443] width 83 height 15
click at [807, 522] on link "View External Url" at bounding box center [811, 516] width 83 height 15
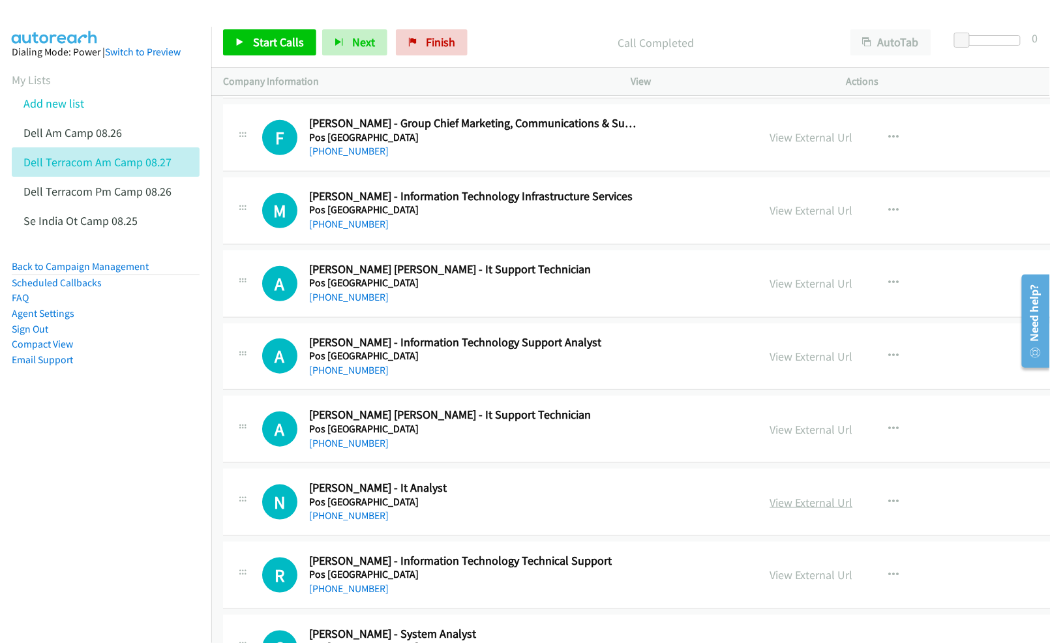
click at [794, 509] on link "View External Url" at bounding box center [811, 502] width 83 height 15
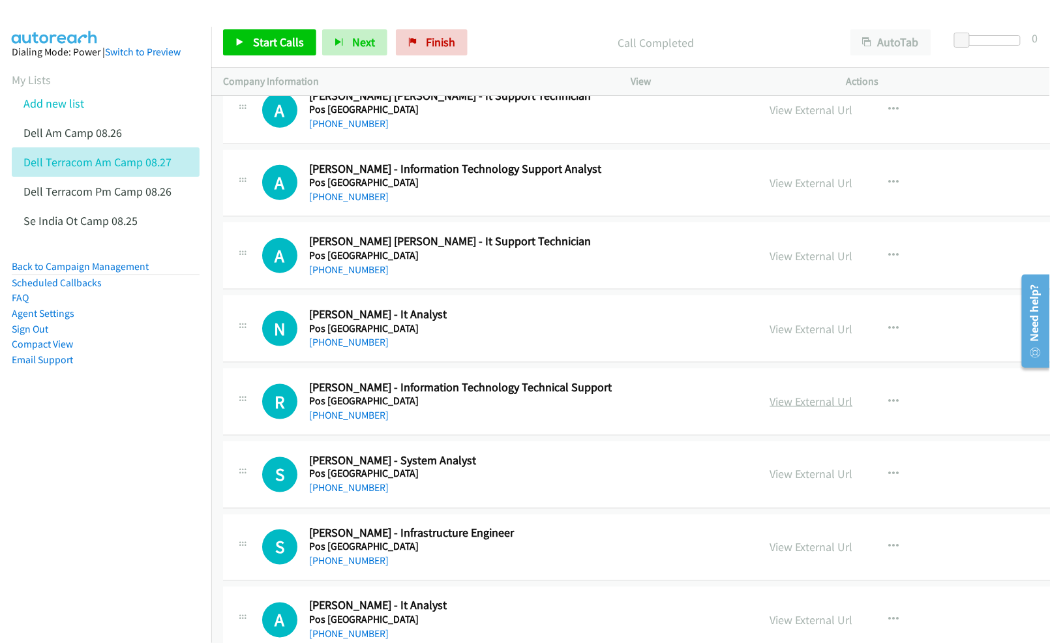
click at [790, 409] on link "View External Url" at bounding box center [811, 401] width 83 height 15
click at [803, 482] on link "View External Url" at bounding box center [811, 474] width 83 height 15
click at [809, 553] on link "View External Url" at bounding box center [811, 547] width 83 height 15
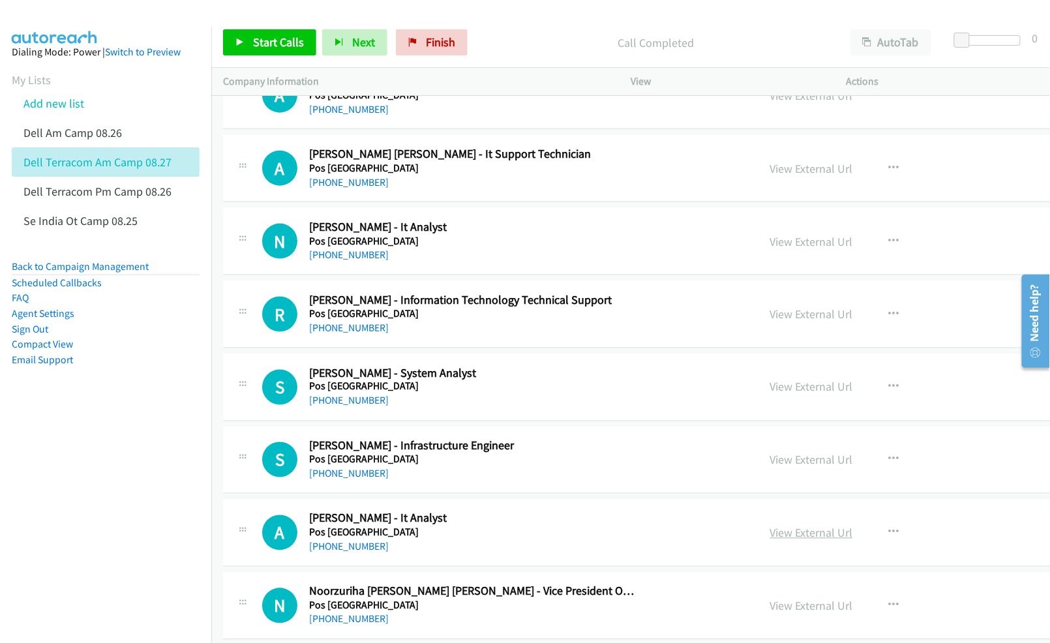
click at [803, 540] on link "View External Url" at bounding box center [811, 533] width 83 height 15
